Goal: Find specific page/section: Find specific page/section

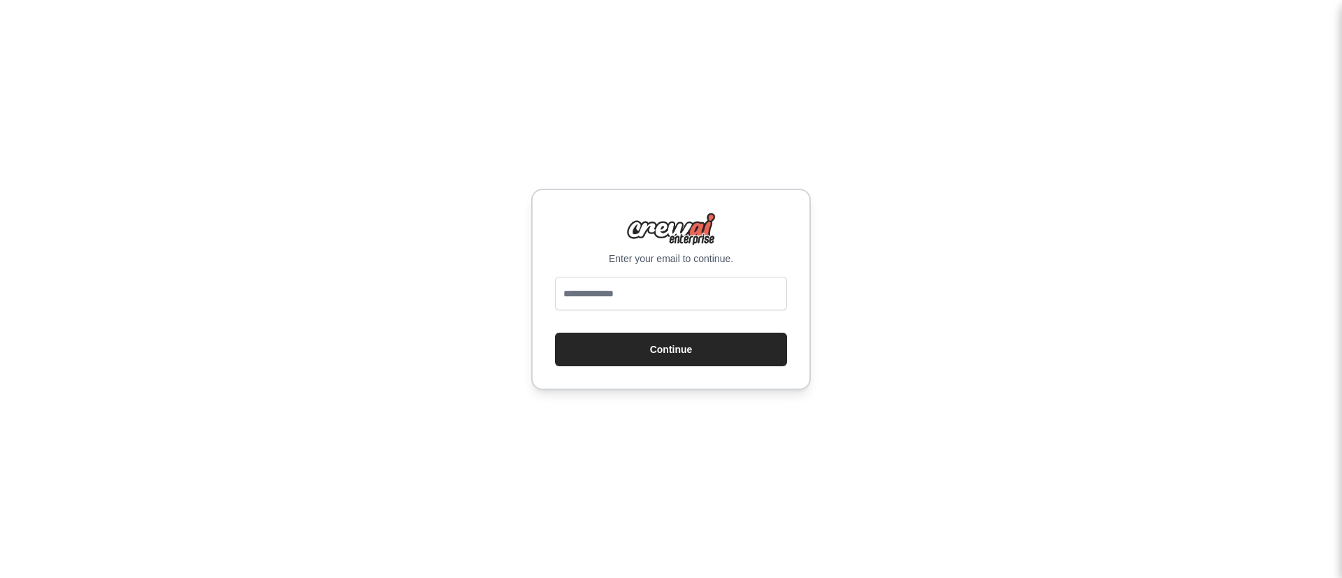
type input "**********"
click at [667, 356] on button "Continue" at bounding box center [671, 350] width 232 height 34
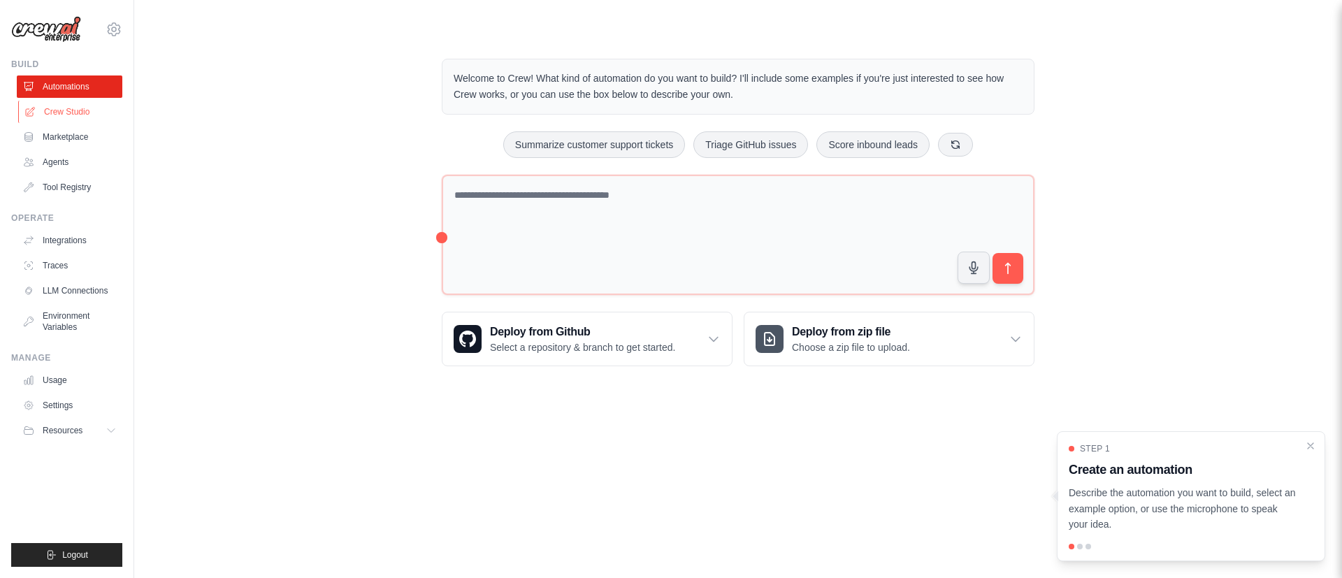
click at [73, 109] on link "Crew Studio" at bounding box center [71, 112] width 106 height 22
